Goal: Check status: Check status

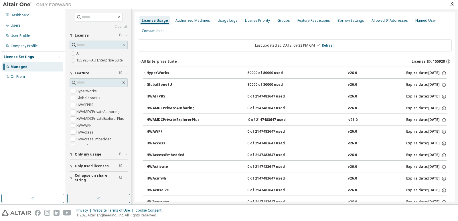
click at [165, 71] on div "HyperWorks" at bounding box center [173, 73] width 52 height 5
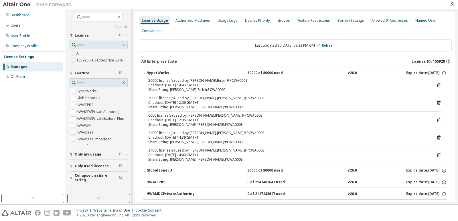
click at [436, 86] on icon at bounding box center [438, 85] width 5 height 5
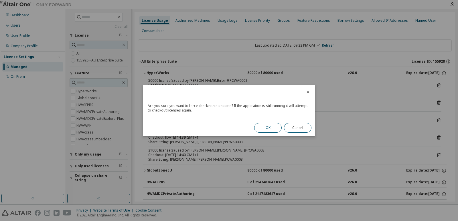
click at [269, 127] on button "OK" at bounding box center [267, 128] width 27 height 10
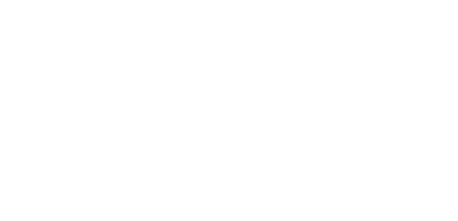
click at [189, 84] on div at bounding box center [229, 110] width 458 height 221
click at [210, 83] on div at bounding box center [229, 110] width 458 height 221
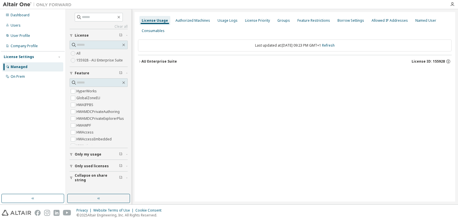
click at [163, 61] on div "AU Enterprise Suite" at bounding box center [159, 61] width 36 height 5
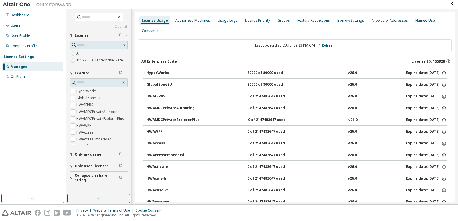
click at [169, 76] on button "HyperWorks 80000 of 80000 used v26.0 Expire date: [DATE]" at bounding box center [295, 73] width 304 height 13
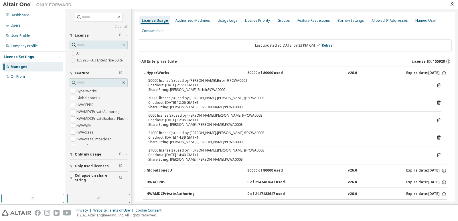
click at [437, 86] on icon at bounding box center [438, 85] width 3 height 4
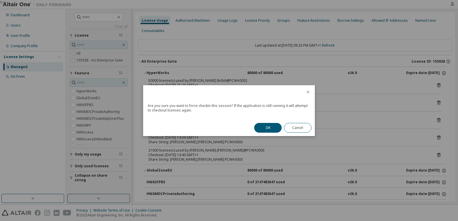
click at [266, 122] on div "OK Cancel" at bounding box center [283, 128] width 64 height 17
click at [267, 126] on button "OK" at bounding box center [267, 128] width 27 height 10
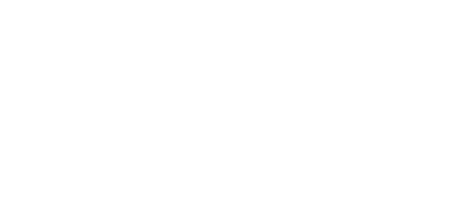
click at [110, 36] on div at bounding box center [229, 110] width 458 height 221
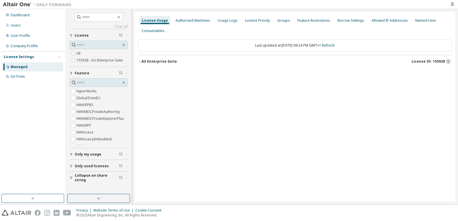
click at [156, 59] on button "AU Enterprise Suite License ID: 155928" at bounding box center [295, 61] width 314 height 13
